Goal: Task Accomplishment & Management: Complete application form

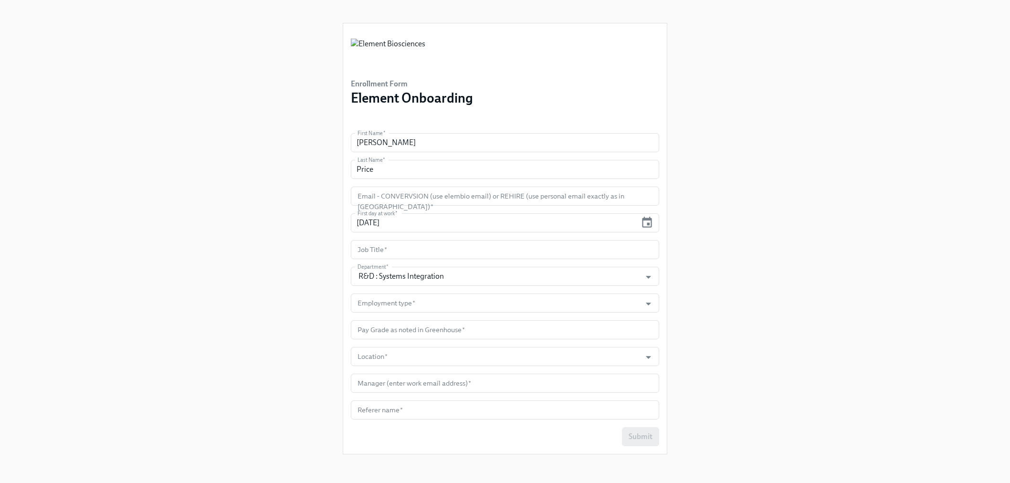
scroll to position [1, 0]
click at [609, 250] on input "text" at bounding box center [505, 248] width 308 height 19
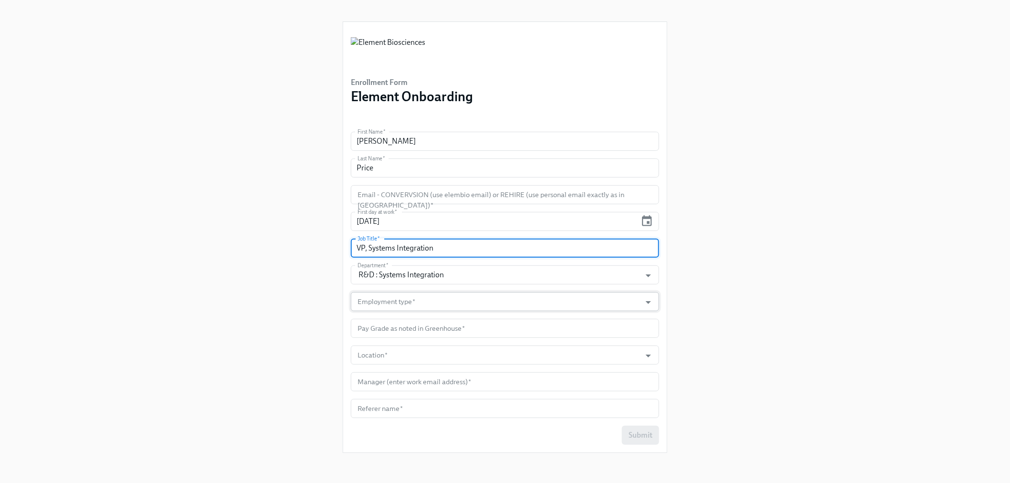
type input "VP, Systems Integration"
click at [511, 294] on input "Employment type   *" at bounding box center [496, 301] width 281 height 19
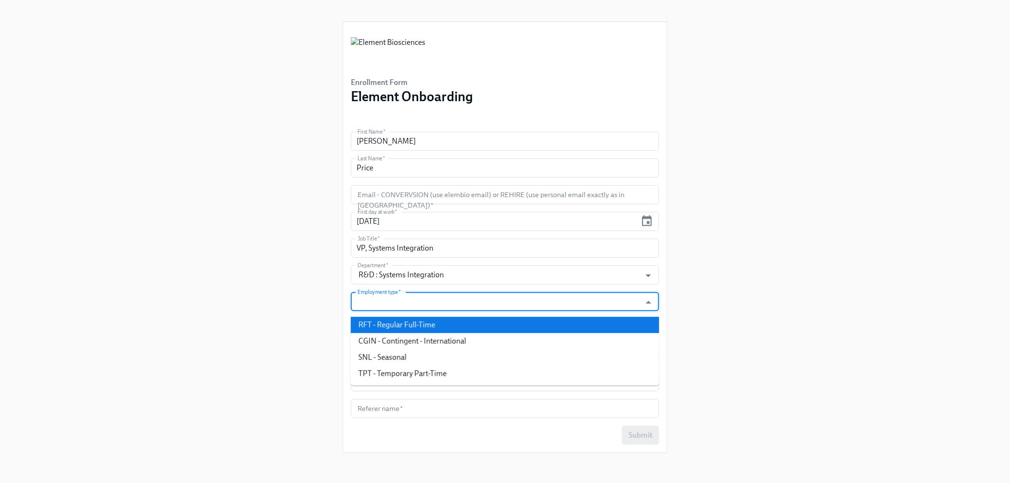
click at [479, 326] on li "RFT - Regular Full-Time" at bounding box center [505, 325] width 308 height 16
type input "RFT - Regular Full-Time"
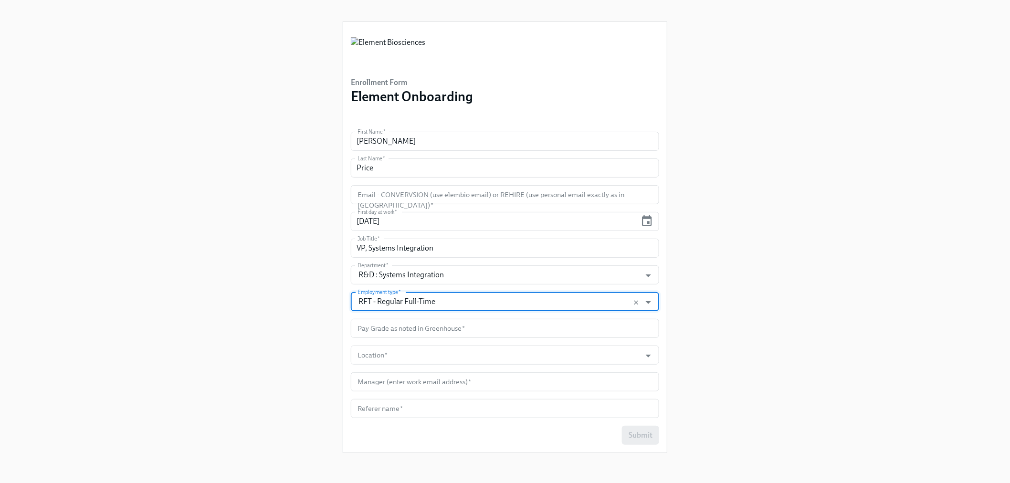
click at [479, 326] on input "text" at bounding box center [505, 328] width 308 height 19
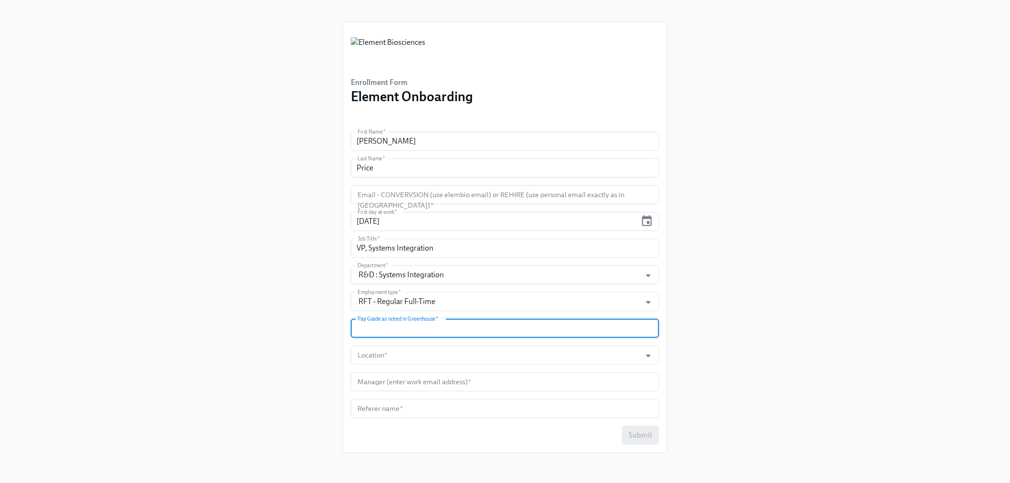
paste input "USB12T"
type input "USB12T"
click at [389, 354] on input "Location   *" at bounding box center [496, 355] width 281 height 19
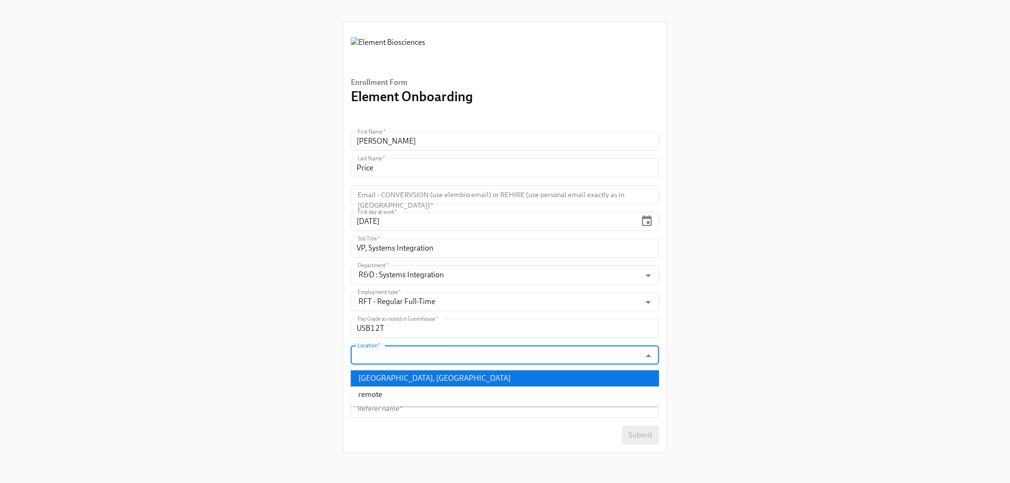
click at [390, 375] on li "San Diego, CA" at bounding box center [505, 378] width 308 height 16
type input "San Diego, CA"
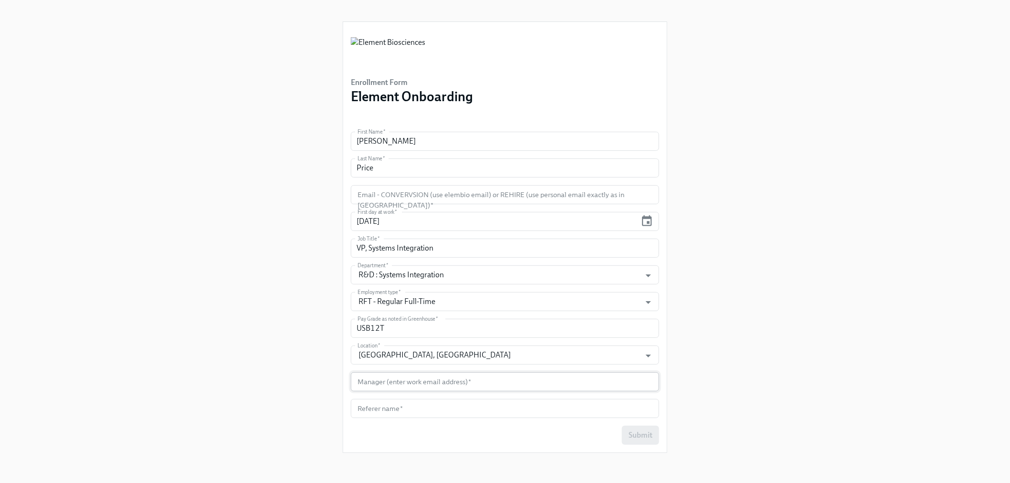
click at [432, 375] on input "text" at bounding box center [505, 381] width 308 height 19
click at [408, 389] on input "text" at bounding box center [505, 381] width 308 height 19
click at [401, 384] on input "text" at bounding box center [505, 381] width 308 height 19
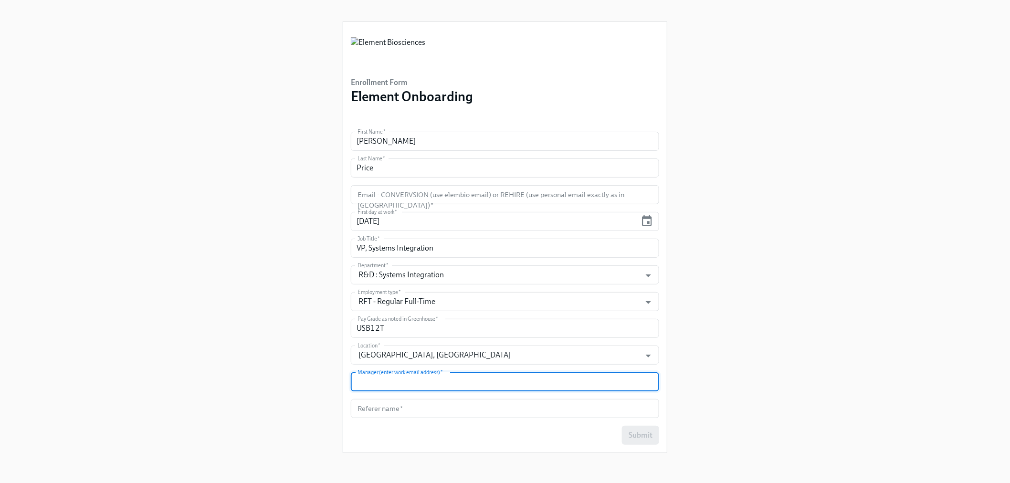
paste input "ashley.rodrick@elembio.com"
type input "ashley.rodrick@elembio.com"
click at [268, 390] on div "Enrollment Form Element Onboarding First Name   * Andrew First Name * Last Name…" at bounding box center [505, 230] width 964 height 462
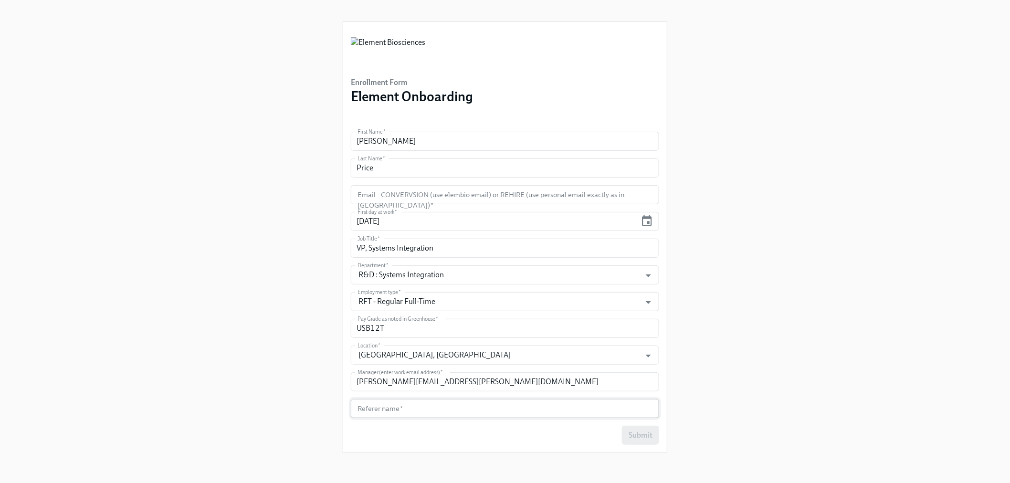
click at [488, 408] on input "text" at bounding box center [505, 408] width 308 height 19
type input "d"
click at [838, 352] on div "Enrollment Form Element Onboarding First Name   * Andrew First Name * Last Name…" at bounding box center [505, 230] width 964 height 462
click at [514, 412] on input "d" at bounding box center [505, 408] width 308 height 19
type input "N"
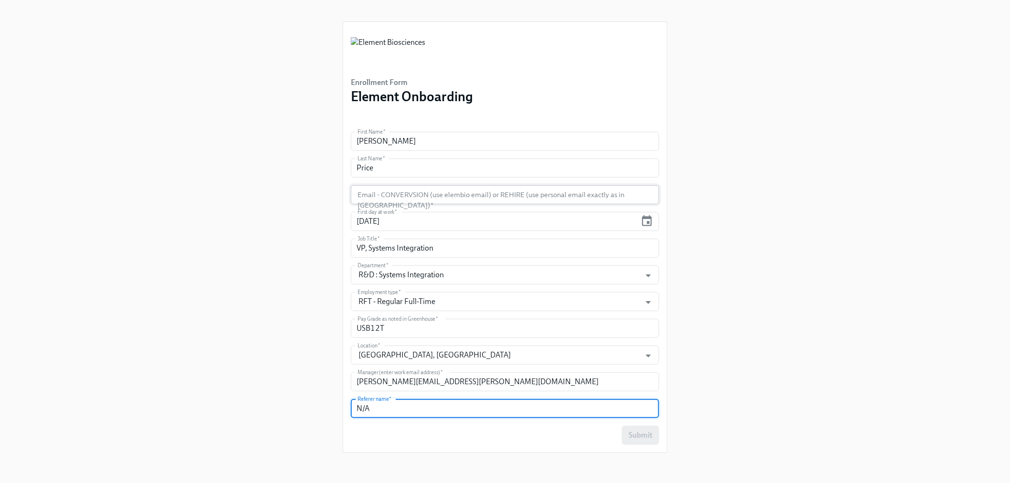
type input "N/A"
click at [507, 196] on input "text" at bounding box center [505, 194] width 308 height 19
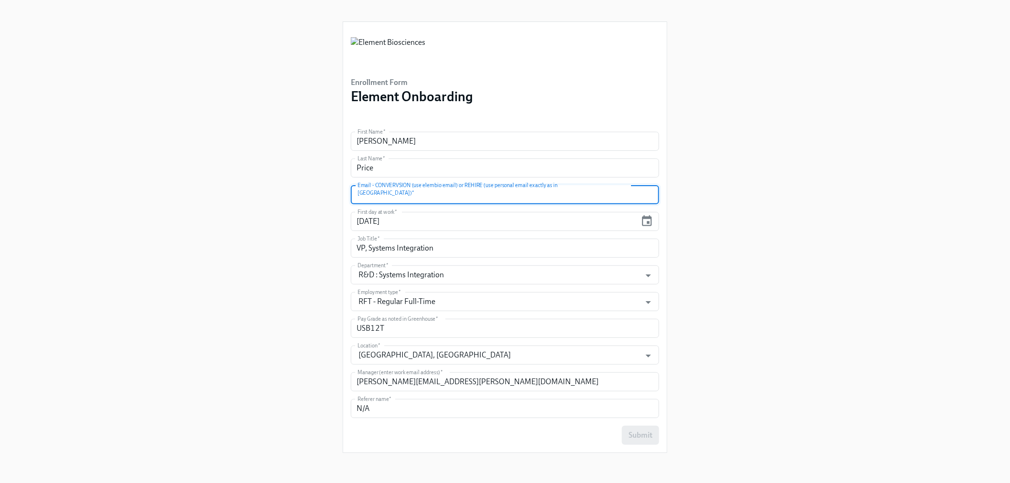
paste input "aprice.d@gmail.com"
type input "aprice.d@gmail.com"
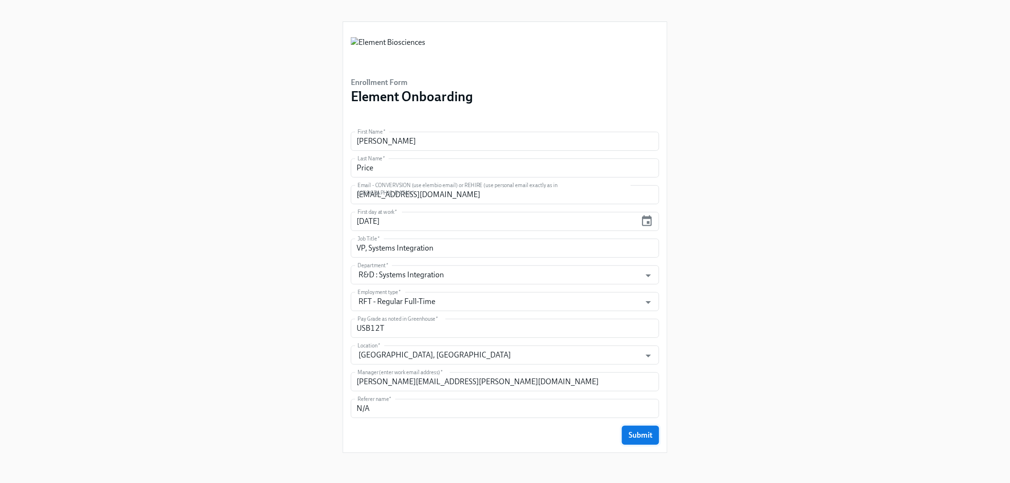
click at [653, 442] on button "Submit" at bounding box center [640, 435] width 37 height 19
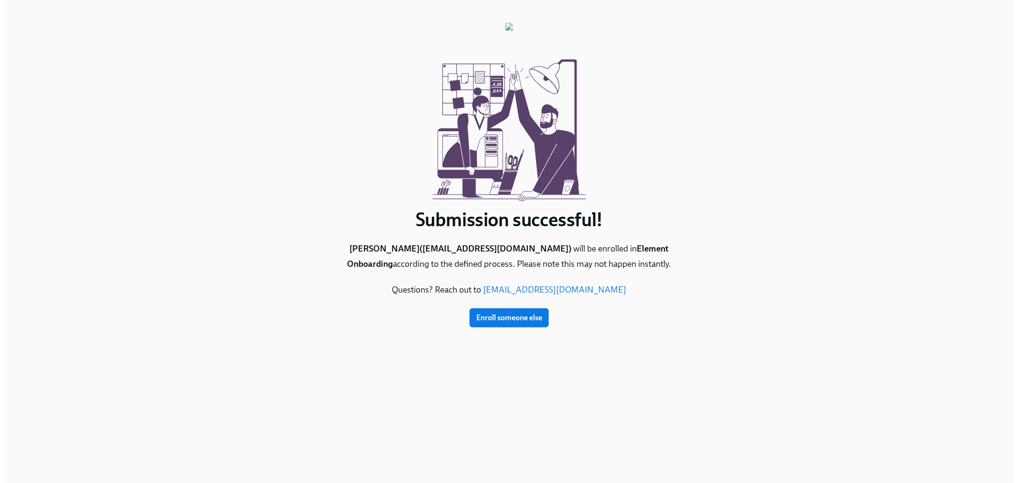
scroll to position [0, 0]
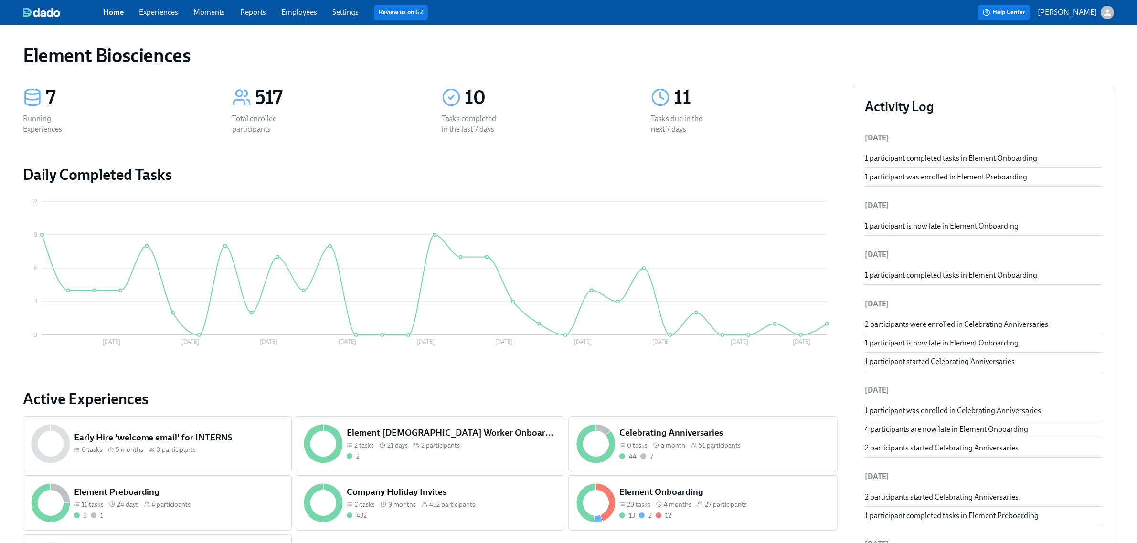
click at [170, 13] on link "Experiences" at bounding box center [158, 12] width 39 height 9
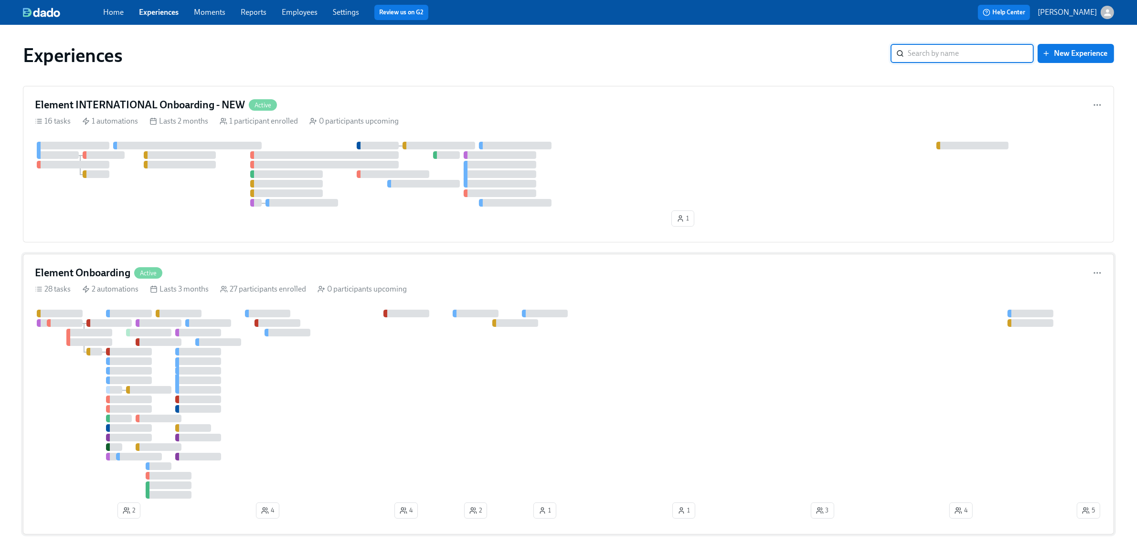
click at [330, 271] on div "Element Onboarding Active" at bounding box center [568, 273] width 1067 height 14
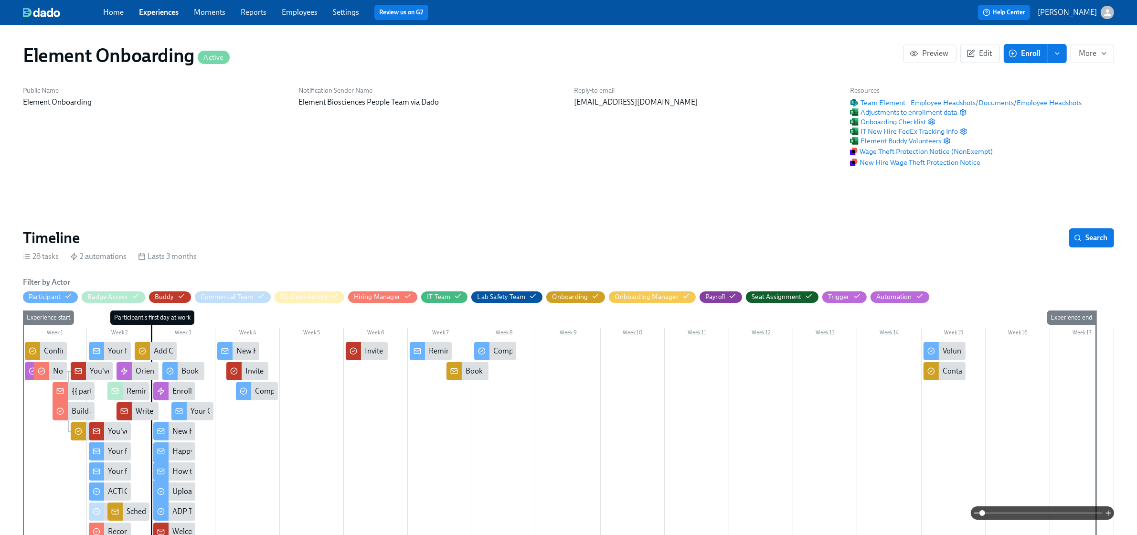
scroll to position [0, 658]
drag, startPoint x: 162, startPoint y: 12, endPoint x: 163, endPoint y: 17, distance: 4.9
click at [162, 12] on link "Experiences" at bounding box center [159, 12] width 40 height 9
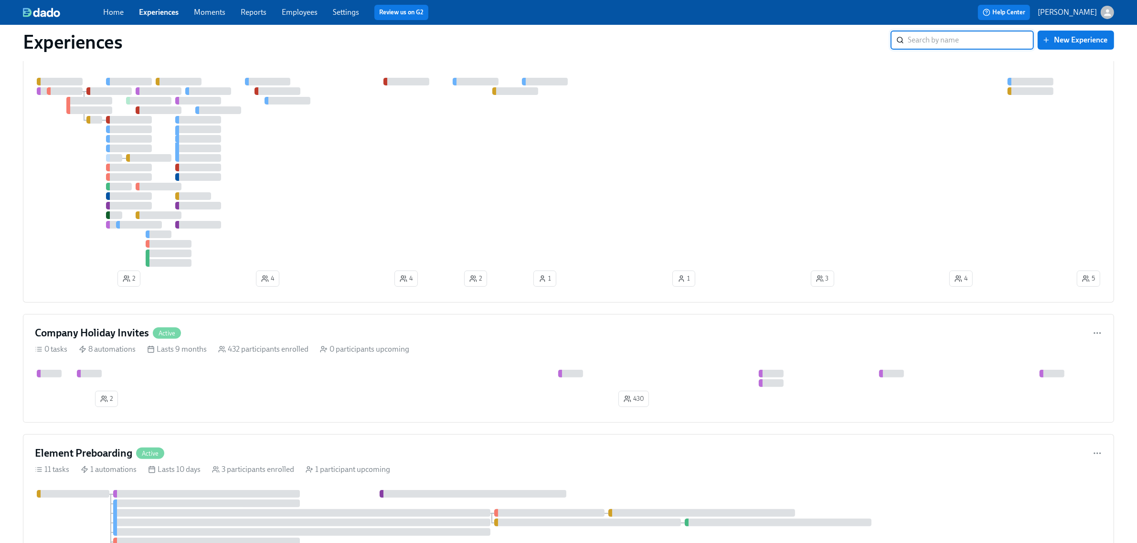
scroll to position [418, 0]
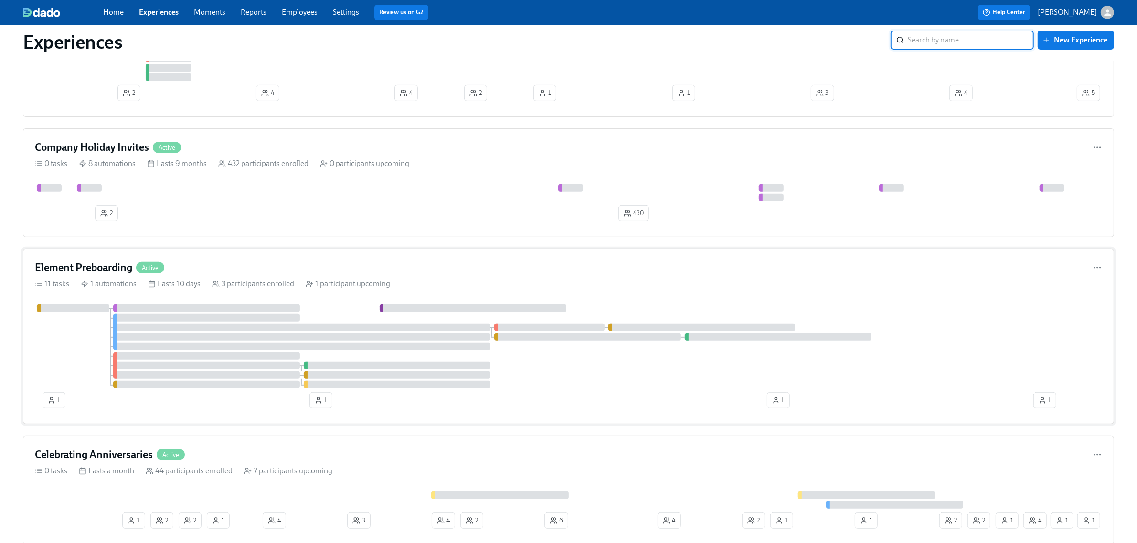
click at [309, 262] on div "Element Preboarding Active 11 tasks 1 automations Lasts 10 days 3 participants …" at bounding box center [568, 337] width 1091 height 176
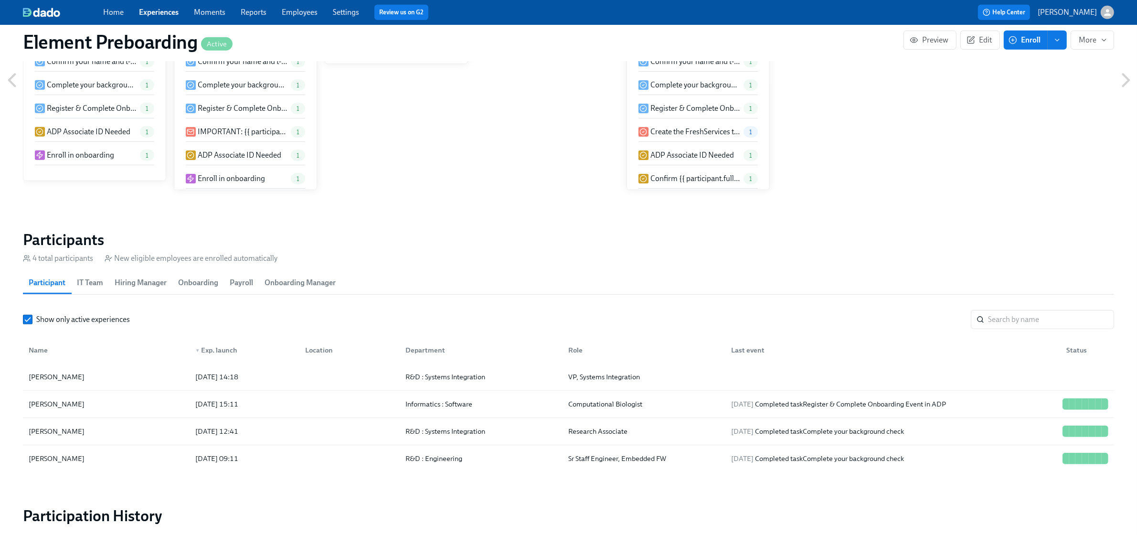
scroll to position [656, 0]
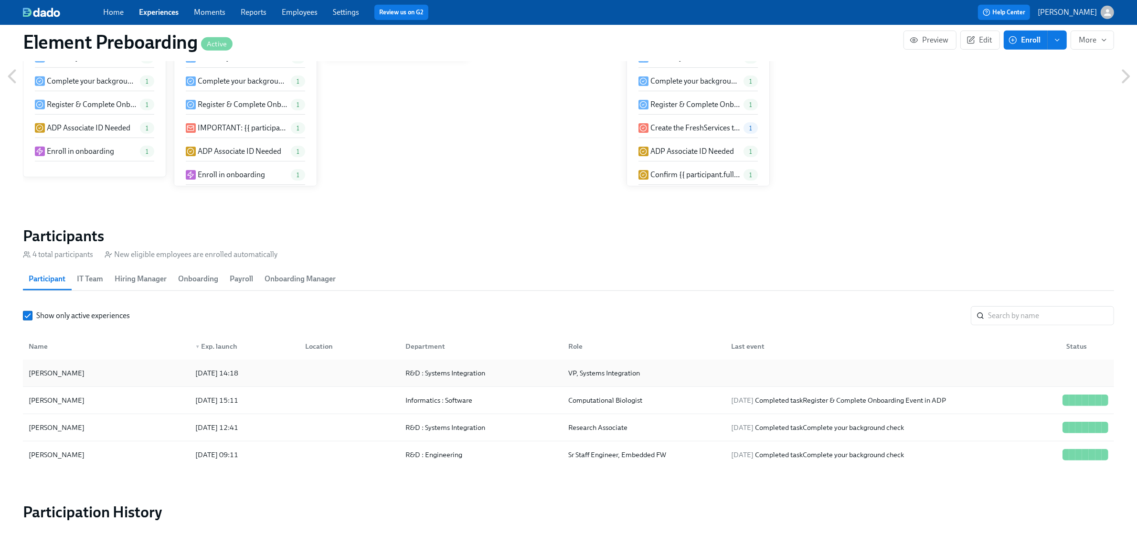
click at [99, 362] on div "[PERSON_NAME] [DATE] 14:18 R&D : Systems Integration VP, Systems Integration" at bounding box center [568, 372] width 1091 height 27
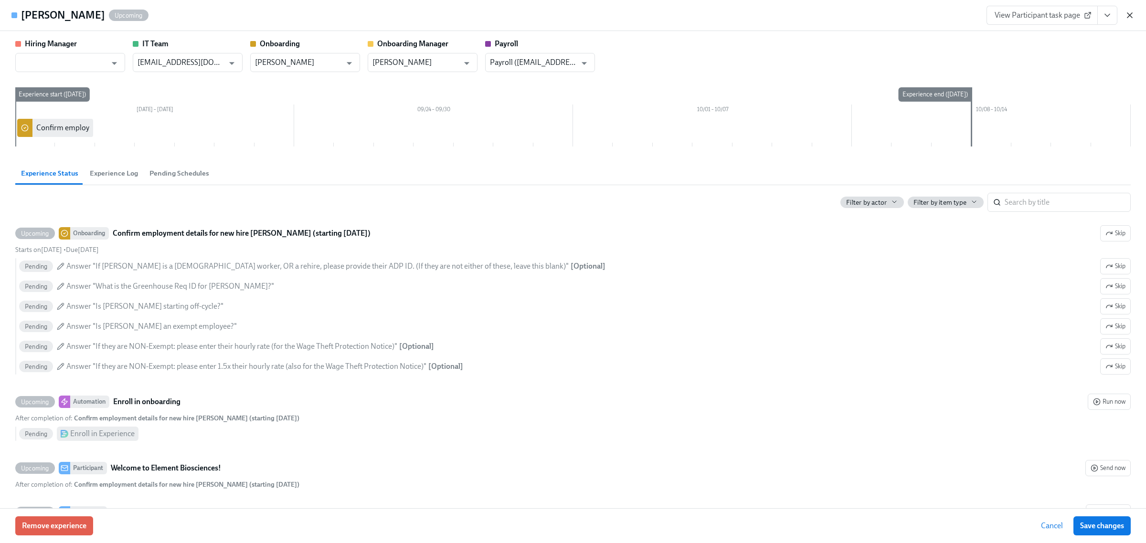
click at [1134, 15] on icon "button" at bounding box center [1130, 16] width 10 height 10
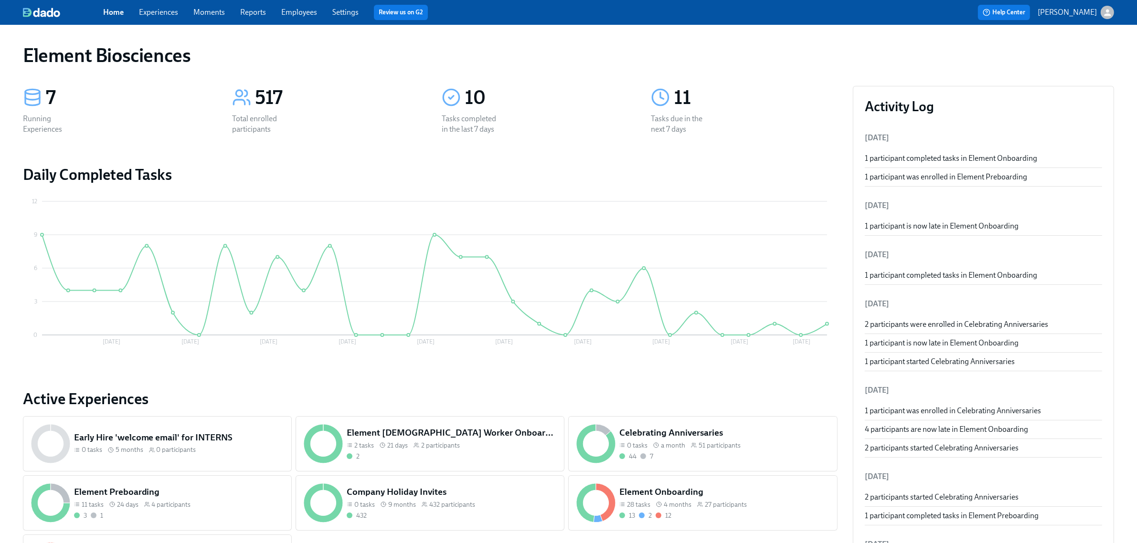
click at [165, 8] on link "Experiences" at bounding box center [158, 12] width 39 height 9
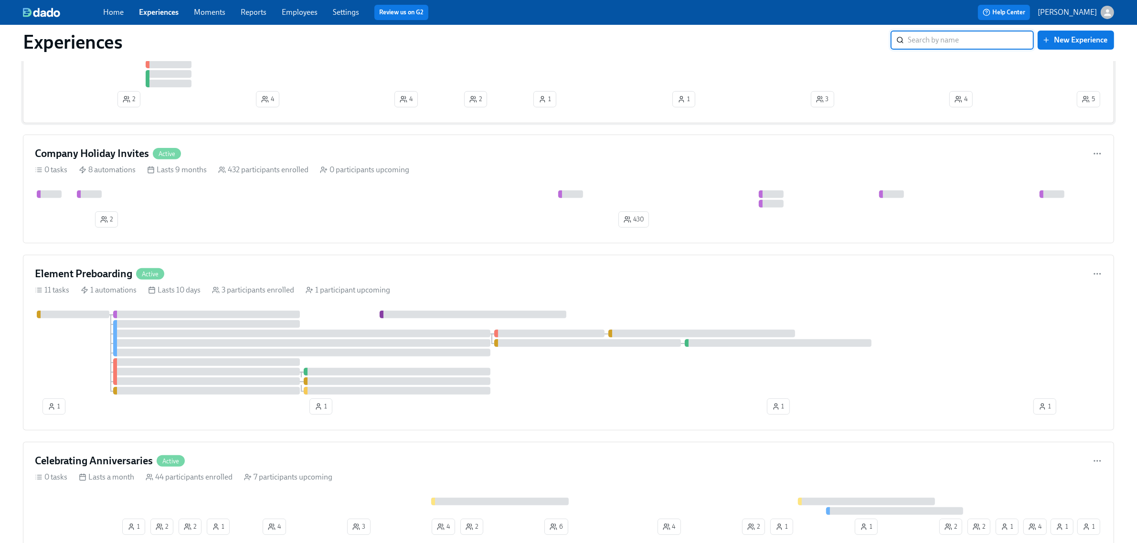
scroll to position [418, 0]
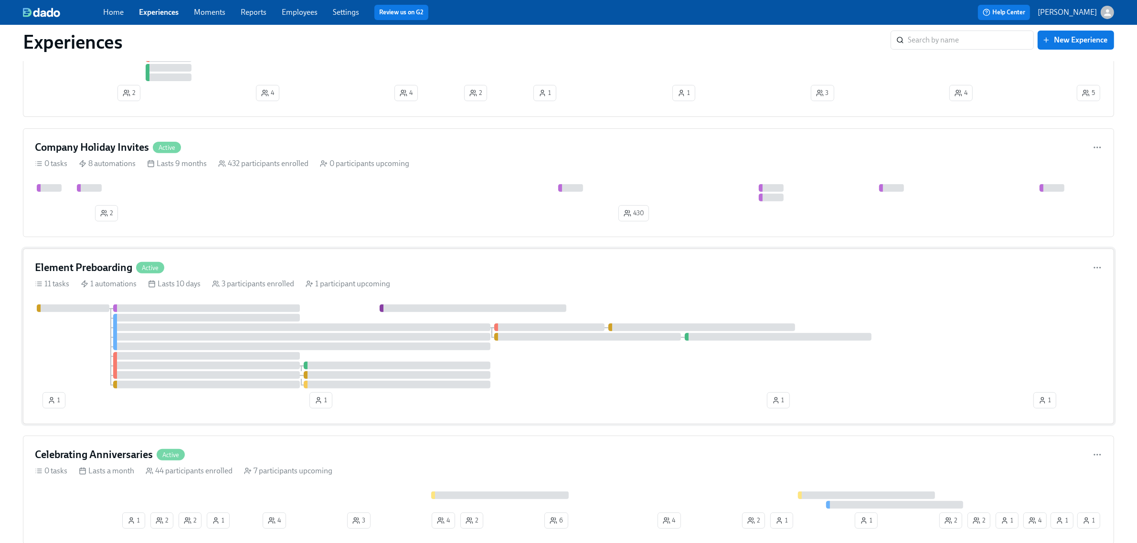
click at [60, 347] on div at bounding box center [568, 347] width 1067 height 84
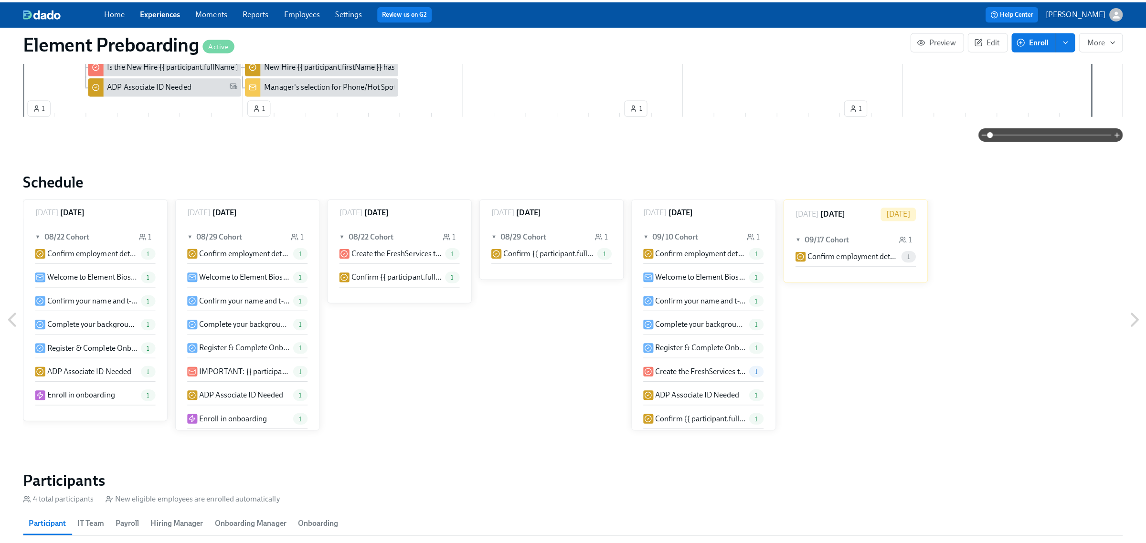
scroll to position [716, 0]
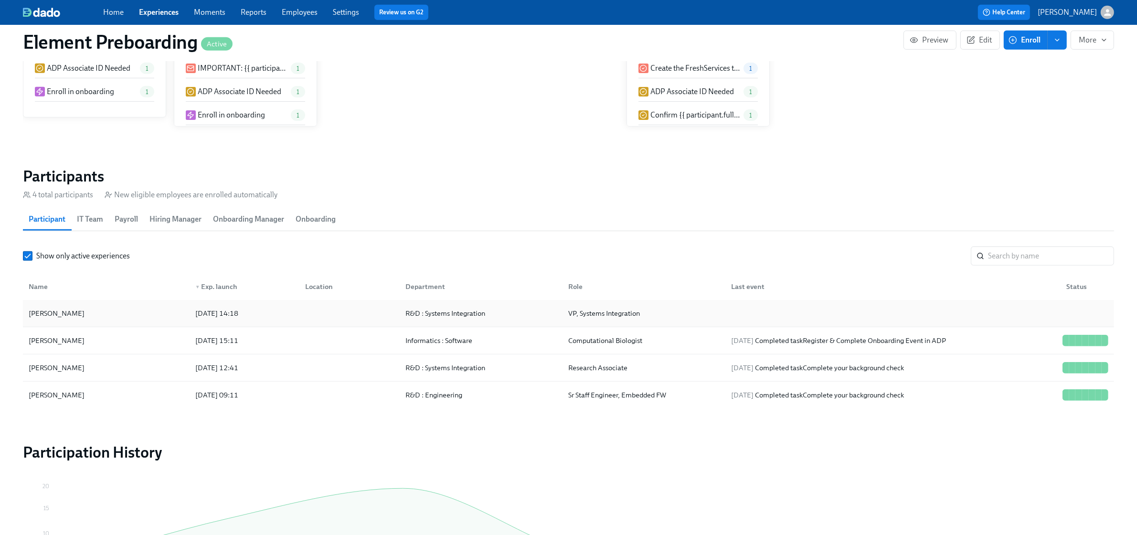
click at [92, 319] on div "[PERSON_NAME]" at bounding box center [106, 313] width 163 height 19
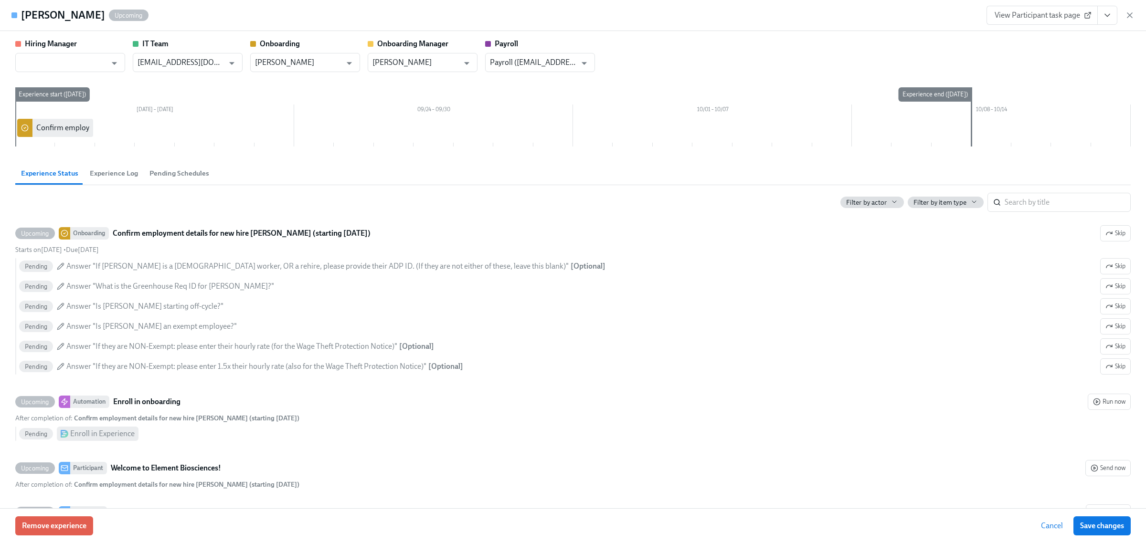
click at [1108, 16] on icon "View task page" at bounding box center [1107, 16] width 10 height 10
click at [1022, 64] on link "View Onboarding task page" at bounding box center [1036, 69] width 90 height 11
